Goal: Task Accomplishment & Management: Manage account settings

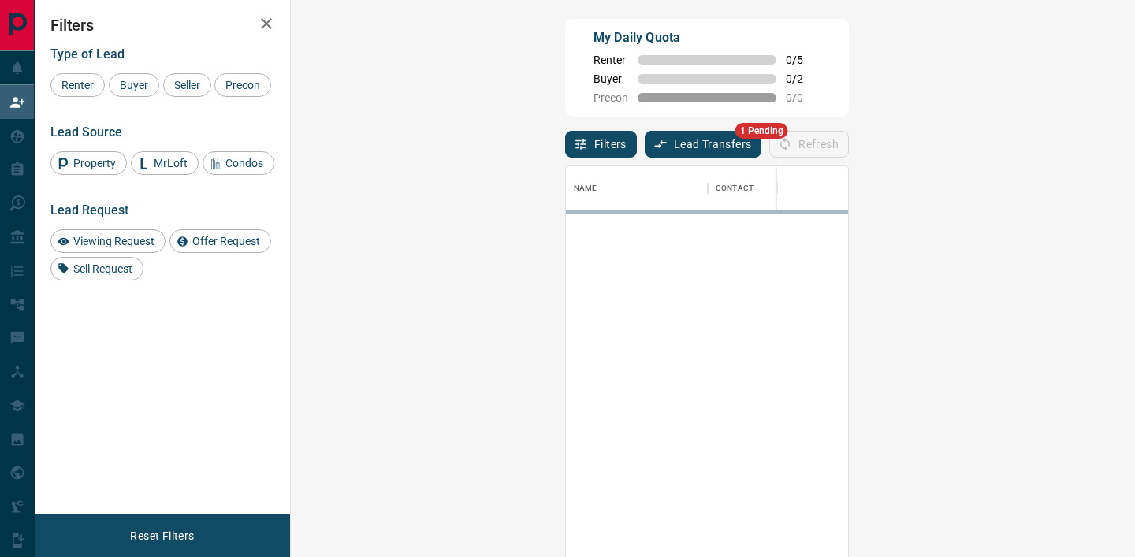
scroll to position [420, 810]
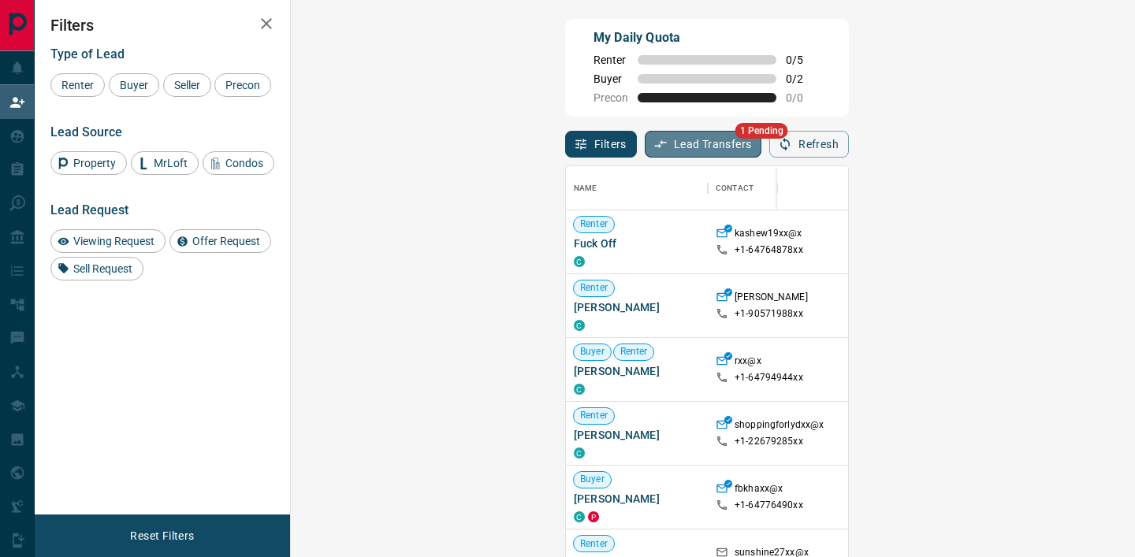
click at [645, 145] on button "Lead Transfers" at bounding box center [703, 144] width 117 height 27
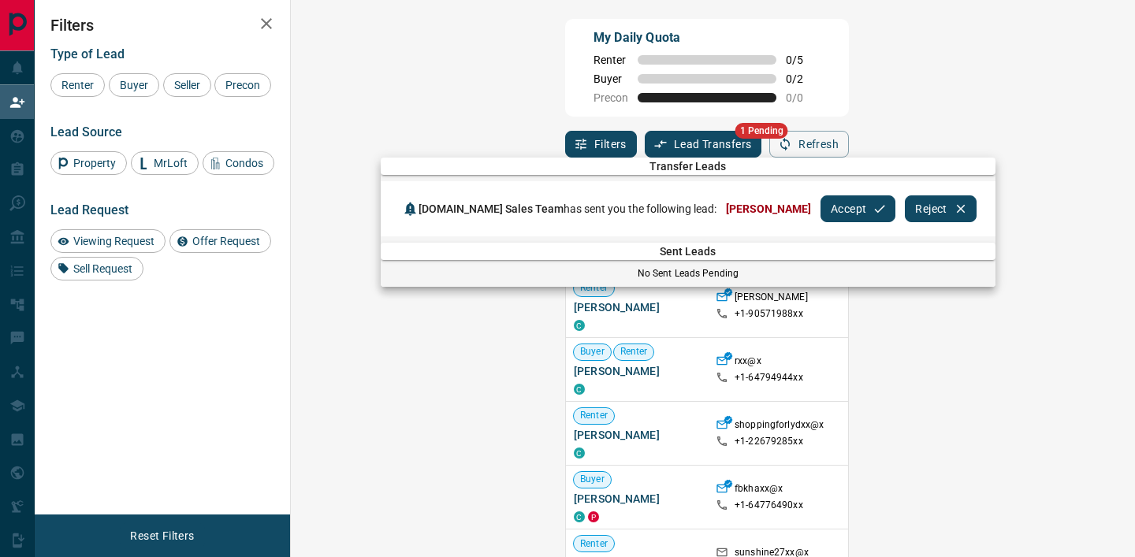
click at [820, 205] on button "Accept" at bounding box center [857, 208] width 75 height 27
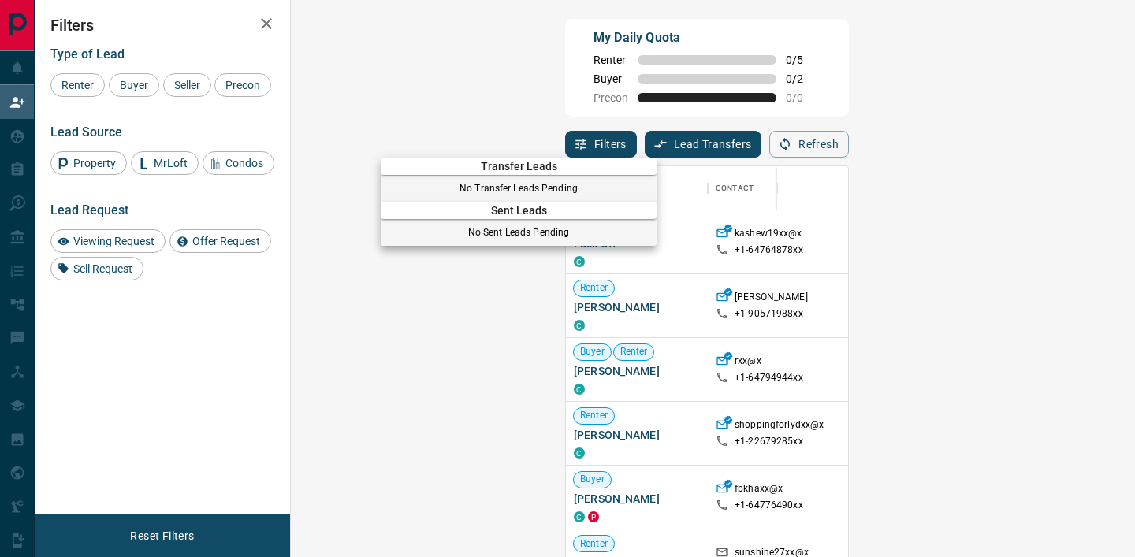
click at [303, 104] on div at bounding box center [567, 278] width 1135 height 557
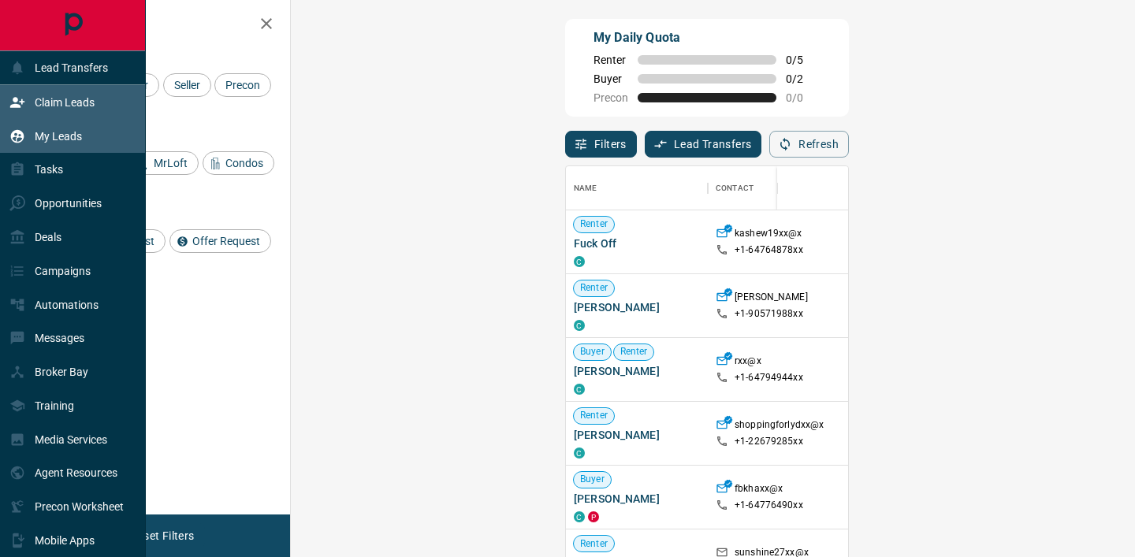
click at [24, 129] on icon at bounding box center [17, 136] width 16 height 16
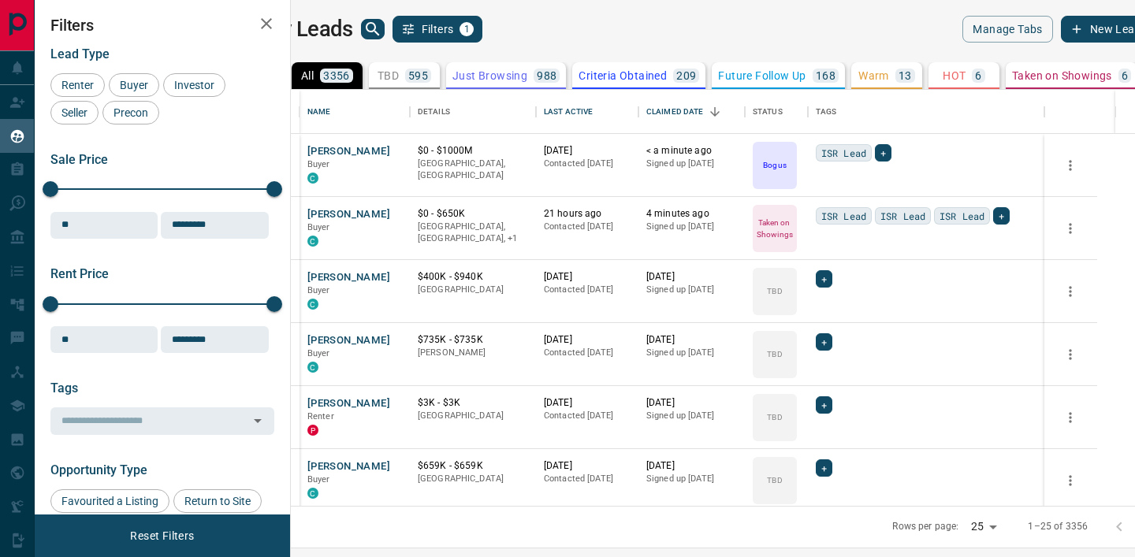
scroll to position [416, 837]
click at [396, 150] on icon "Open in New Tab" at bounding box center [391, 150] width 9 height 9
click at [398, 215] on icon "Open in New Tab" at bounding box center [391, 213] width 13 height 13
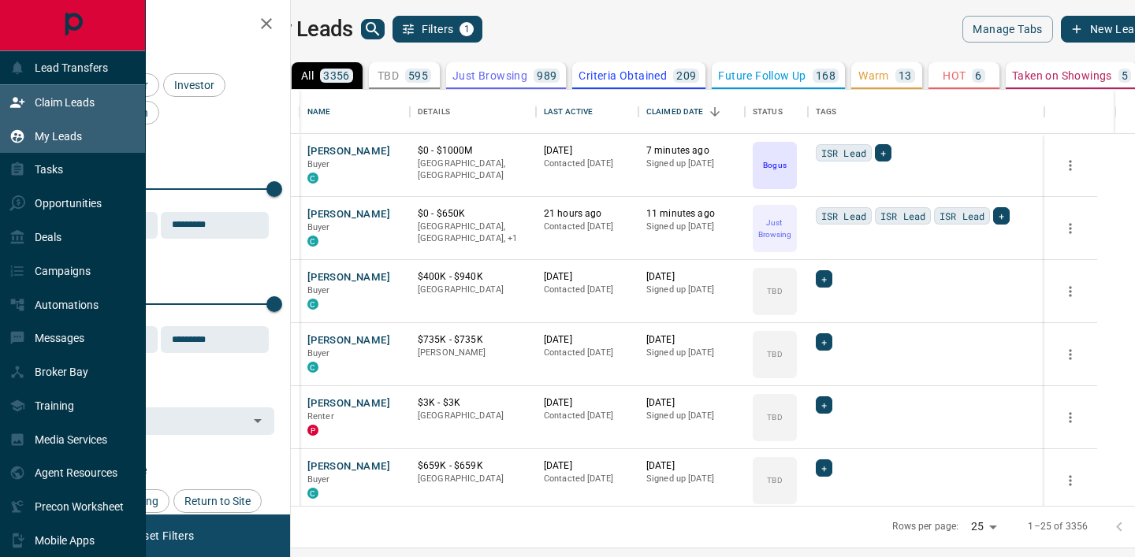
click at [17, 95] on icon at bounding box center [17, 103] width 16 height 16
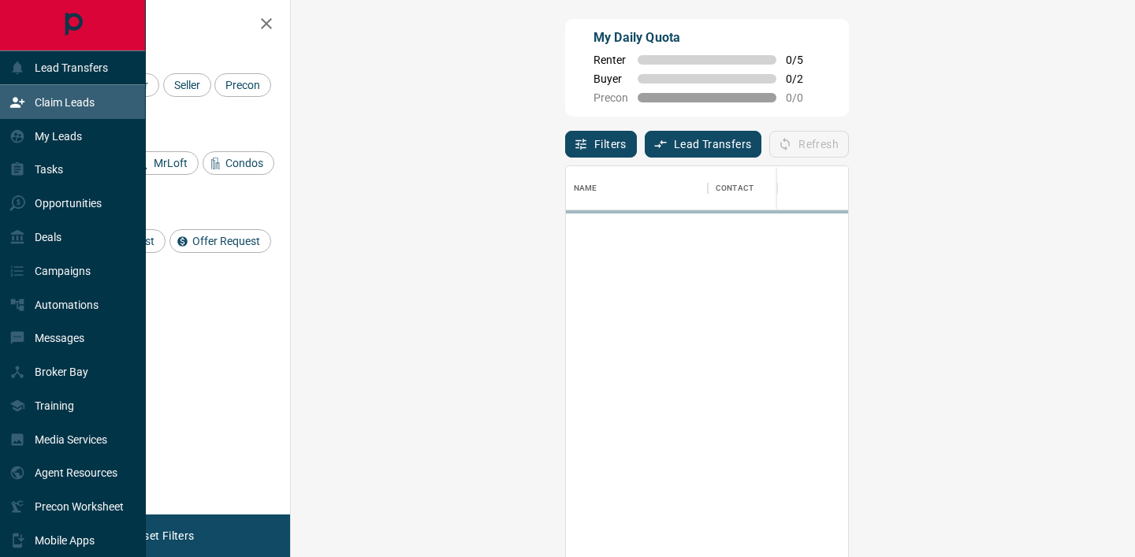
scroll to position [420, 810]
